Goal: Information Seeking & Learning: Learn about a topic

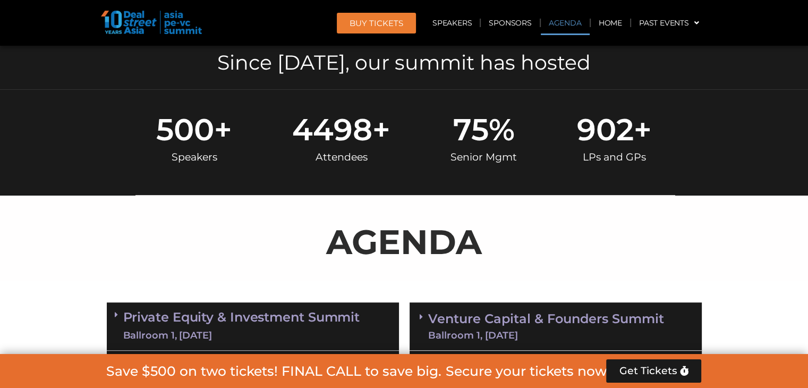
scroll to position [638, 0]
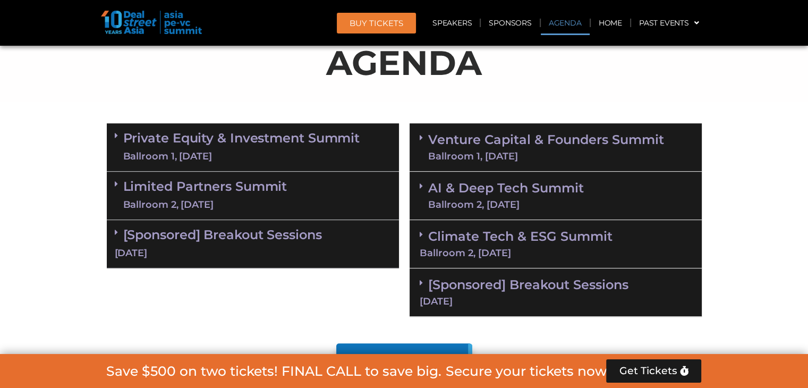
click at [302, 148] on link "Private Equity & Investment Summit Ballroom 1, [DATE]" at bounding box center [241, 147] width 237 height 32
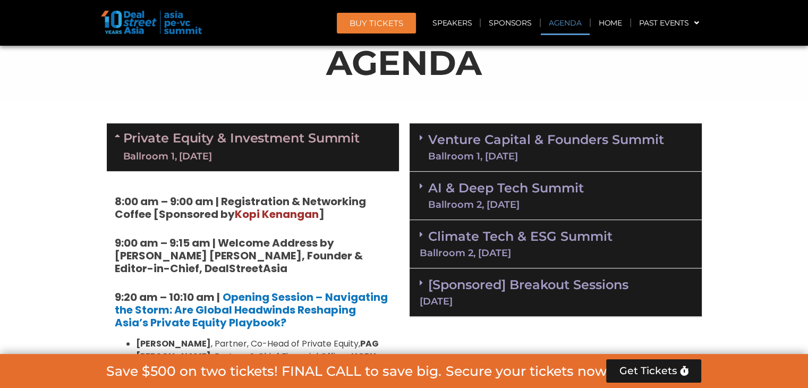
click at [473, 145] on link "Venture Capital & Founders​ Summit Ballroom 1, [DATE]" at bounding box center [546, 147] width 236 height 28
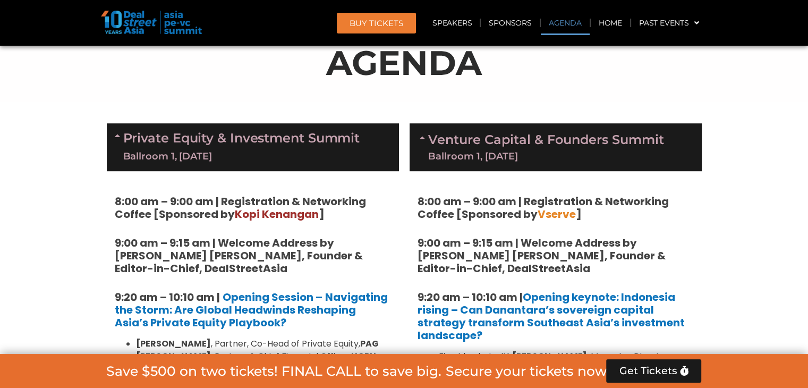
click at [472, 139] on link "Venture Capital & Founders​ Summit Ballroom 1, [DATE]" at bounding box center [546, 147] width 236 height 28
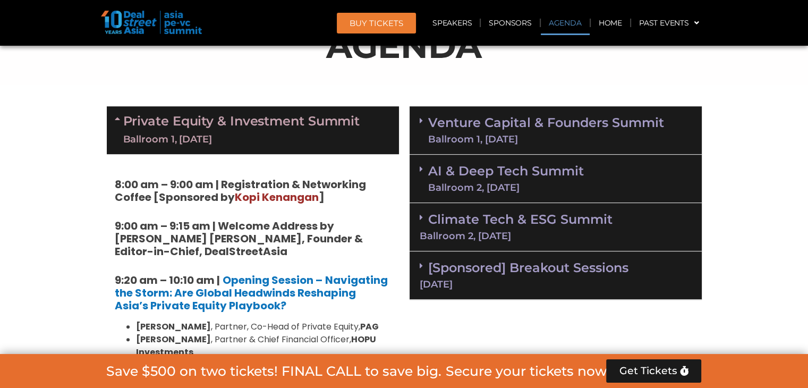
scroll to position [814, 0]
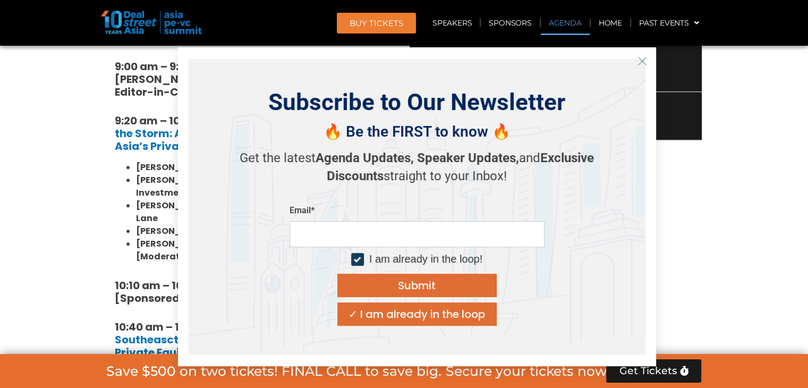
click at [644, 57] on icon "Close" at bounding box center [643, 61] width 10 height 10
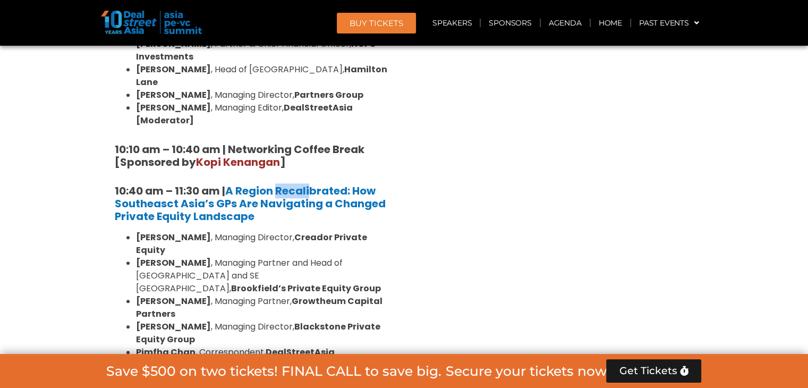
scroll to position [974, 0]
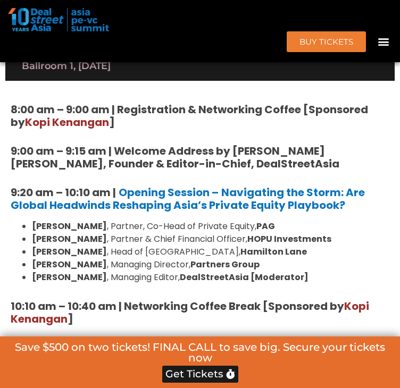
scroll to position [748, 0]
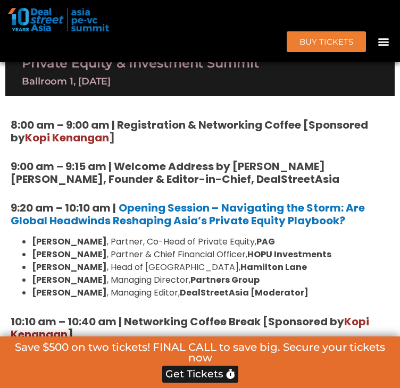
click at [212, 88] on link "Private Equity & Investment Summit Ballroom 1, [DATE]" at bounding box center [140, 72] width 237 height 32
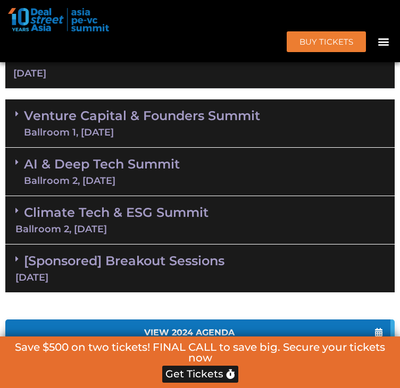
scroll to position [854, 0]
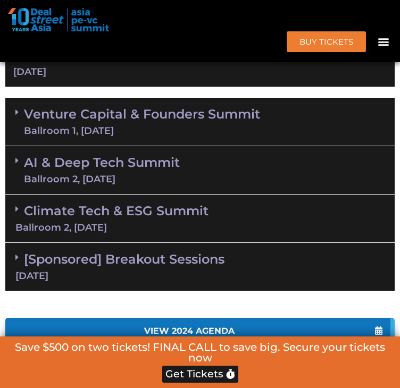
click at [202, 146] on div "Venture Capital & Founders​ Summit Ballroom 1, [DATE]" at bounding box center [199, 122] width 389 height 48
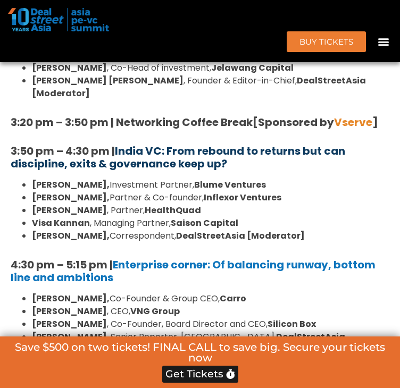
scroll to position [1757, 0]
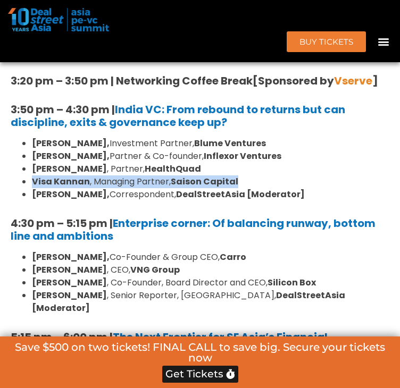
drag, startPoint x: 247, startPoint y: 223, endPoint x: 26, endPoint y: 220, distance: 220.6
click at [32, 188] on li "Visa Kannan , Managing Partner, Saison Capital" at bounding box center [210, 181] width 357 height 13
copy li "Visa Kannan , Managing Partner, Saison Capital"
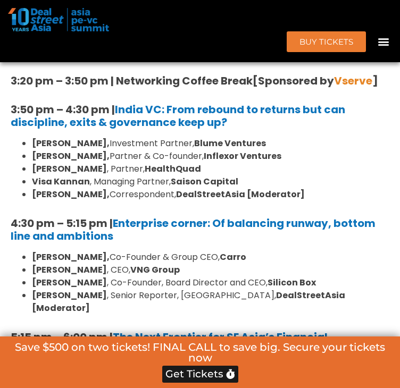
click at [322, 175] on li "[PERSON_NAME] , Partner, HealthQuad" at bounding box center [210, 169] width 357 height 13
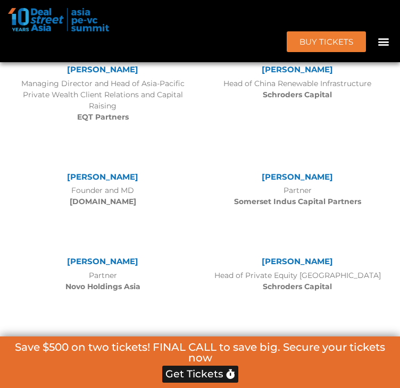
scroll to position [1788, 0]
